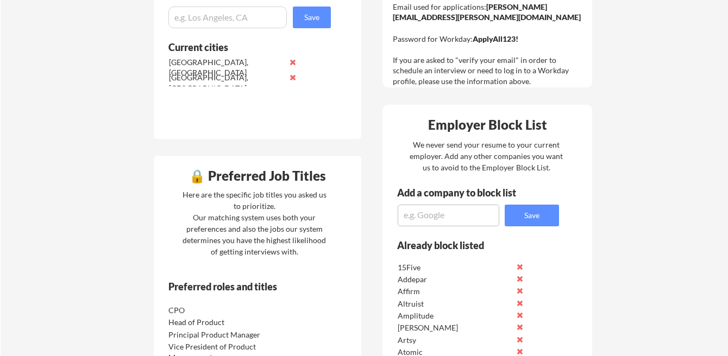
scroll to position [425, 0]
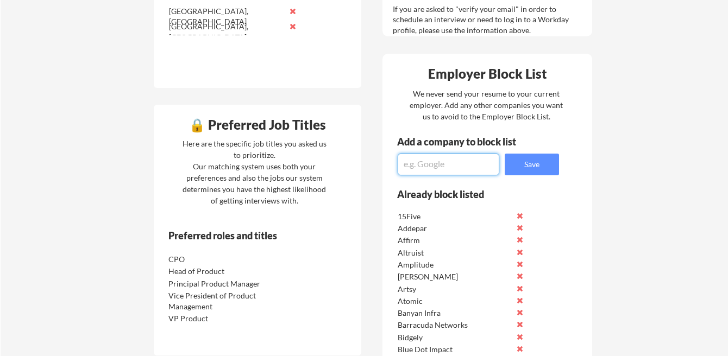
click at [436, 162] on textarea at bounding box center [449, 165] width 102 height 22
type textarea "Lattice"
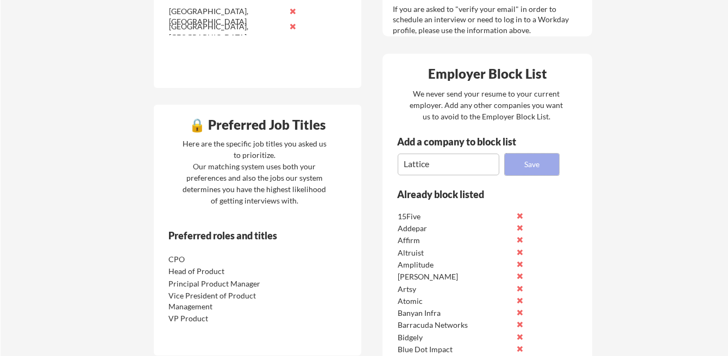
click at [523, 170] on button "Save" at bounding box center [532, 165] width 54 height 22
click at [440, 172] on textarea at bounding box center [449, 165] width 102 height 22
type textarea "Ew"
click at [420, 165] on textarea "Ew" at bounding box center [449, 165] width 102 height 22
type textarea "Equinix"
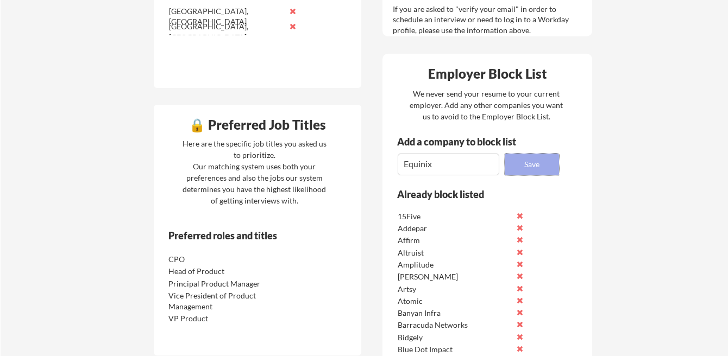
click at [514, 163] on button "Save" at bounding box center [532, 165] width 54 height 22
click at [429, 166] on textarea at bounding box center [449, 165] width 102 height 22
click at [417, 161] on textarea "Puley" at bounding box center [449, 165] width 102 height 22
type textarea "Pulley"
click at [510, 166] on button "Save" at bounding box center [532, 165] width 54 height 22
